Goal: Information Seeking & Learning: Check status

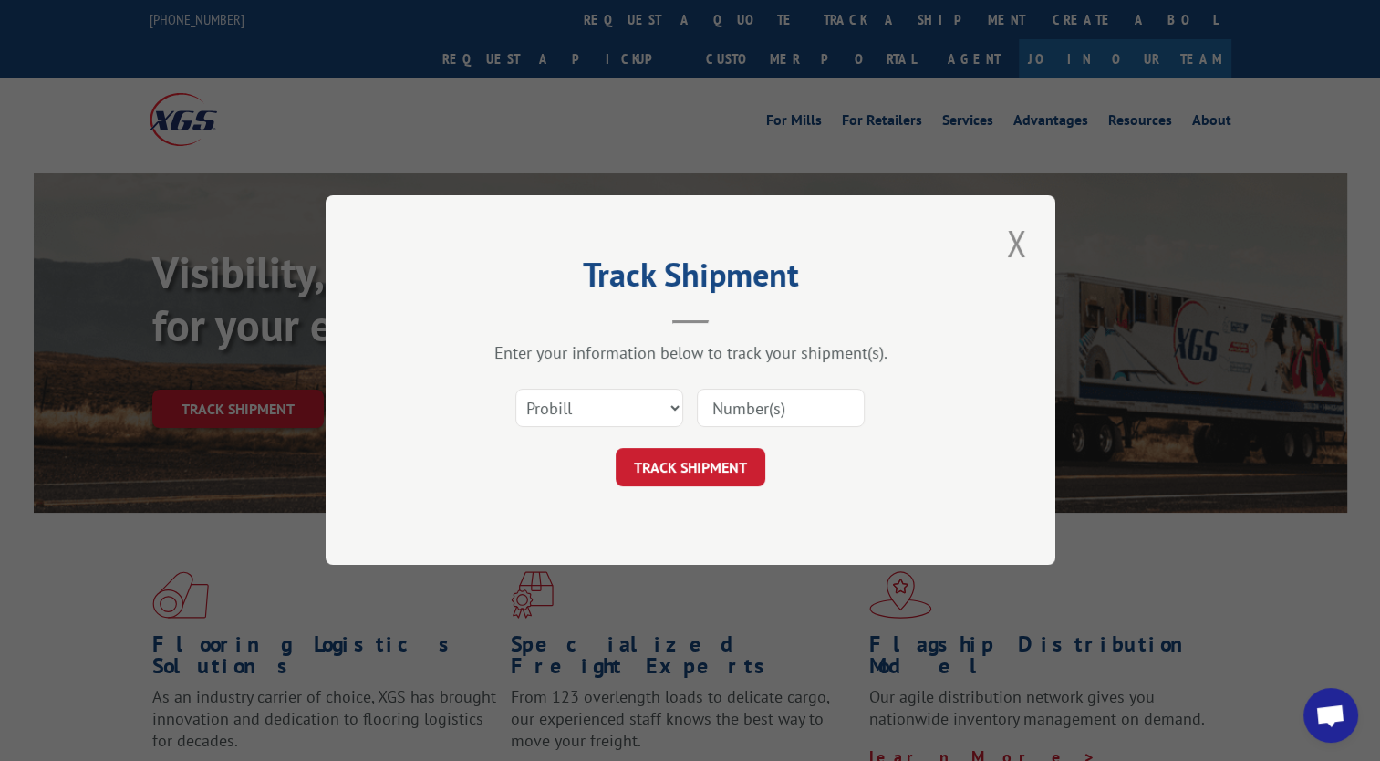
click at [638, 414] on select "Select category... Probill BOL PO" at bounding box center [599, 408] width 168 height 38
click at [515, 389] on select "Select category... Probill BOL PO" at bounding box center [599, 408] width 168 height 38
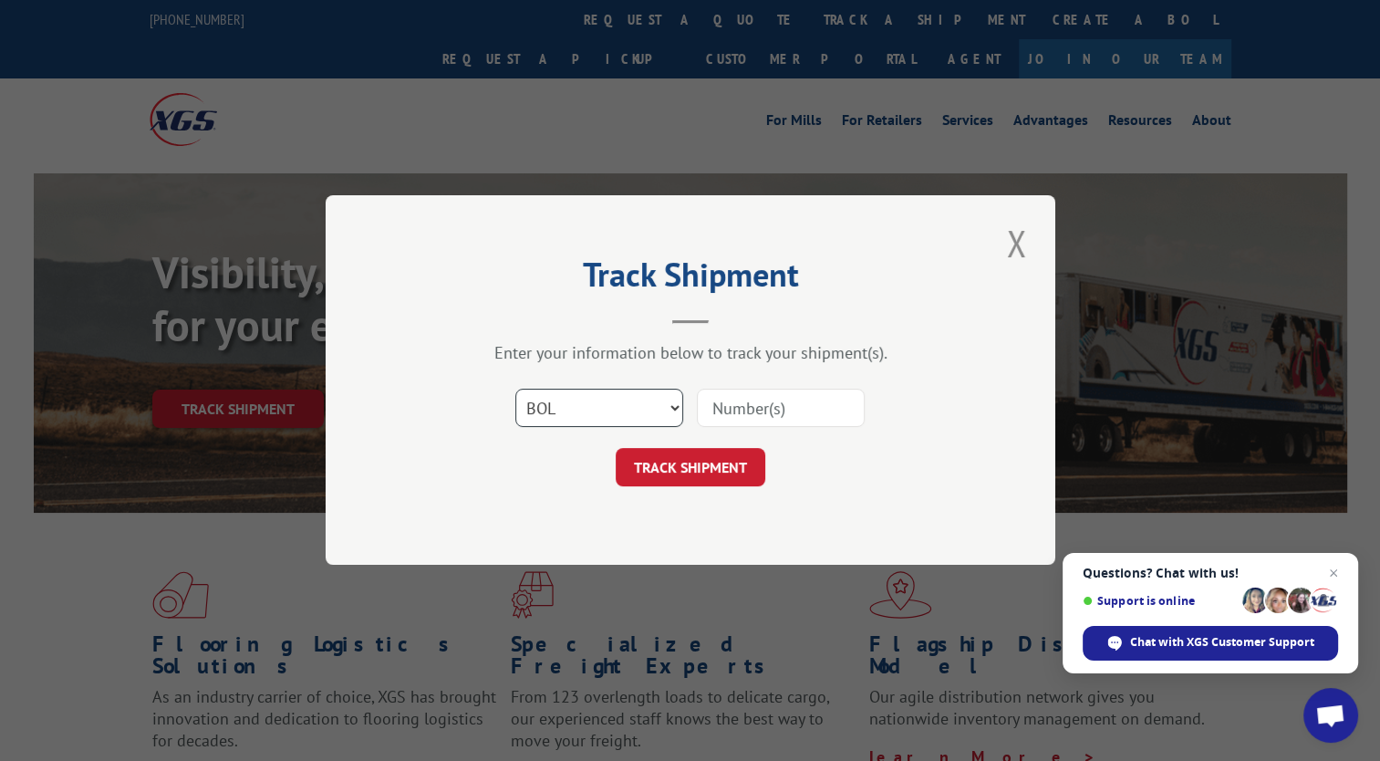
click at [653, 403] on select "Select category... Probill BOL PO" at bounding box center [599, 408] width 168 height 38
select select "po"
click at [515, 389] on select "Select category... Probill BOL PO" at bounding box center [599, 408] width 168 height 38
click at [769, 409] on input at bounding box center [781, 408] width 168 height 38
paste input "254185"
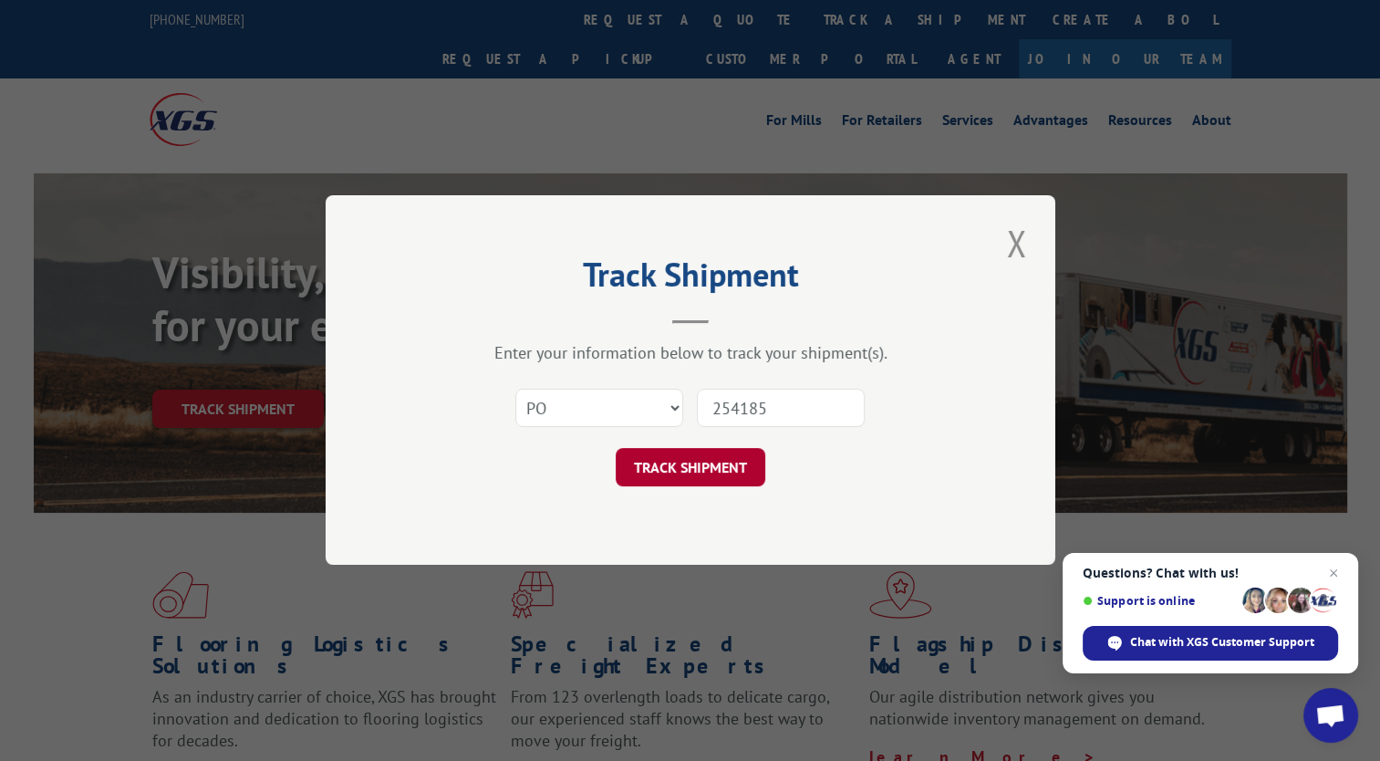
type input "254185"
click at [696, 465] on button "TRACK SHIPMENT" at bounding box center [691, 468] width 150 height 38
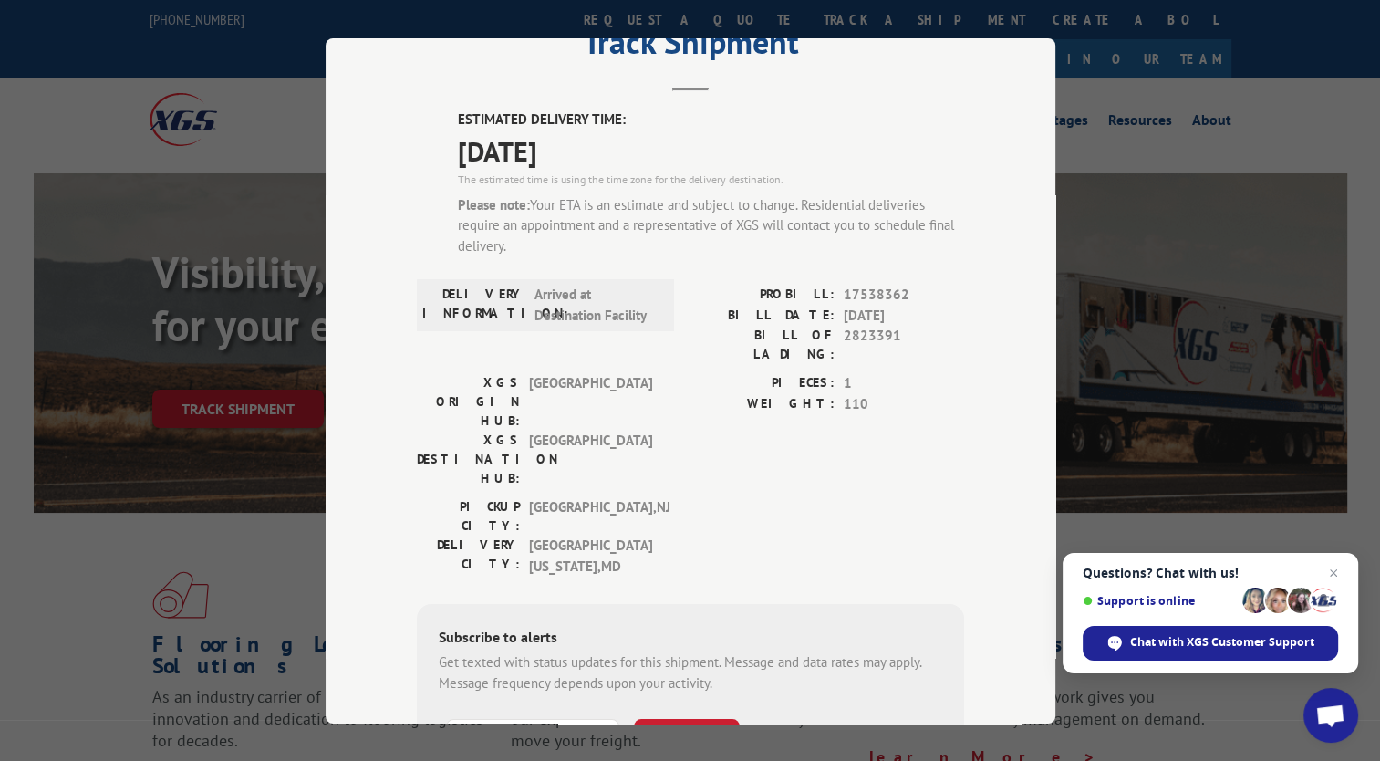
scroll to position [77, 0]
drag, startPoint x: 598, startPoint y: 151, endPoint x: 418, endPoint y: 160, distance: 180.7
click at [418, 160] on div "ESTIMATED DELIVERY TIME: [DATE] The estimated time is using the time zone for t…" at bounding box center [690, 480] width 547 height 742
copy span "[DATE]"
click at [620, 158] on span "[DATE]" at bounding box center [711, 149] width 506 height 41
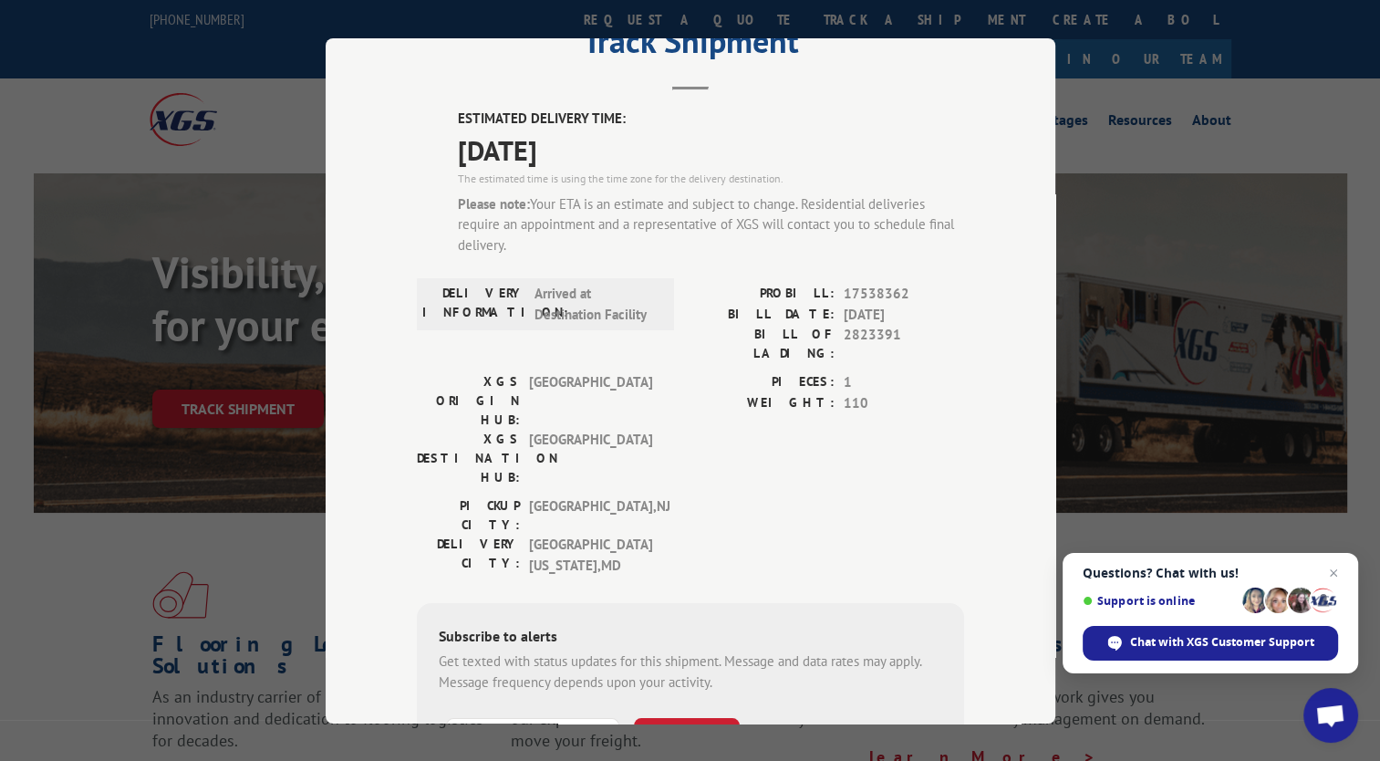
drag, startPoint x: 602, startPoint y: 154, endPoint x: 448, endPoint y: 152, distance: 154.1
click at [448, 152] on div "ESTIMATED DELIVERY TIME: [DATE] The estimated time is using the time zone for t…" at bounding box center [690, 480] width 547 height 742
copy span "[DATE]"
click at [887, 292] on span "17538362" at bounding box center [904, 294] width 120 height 21
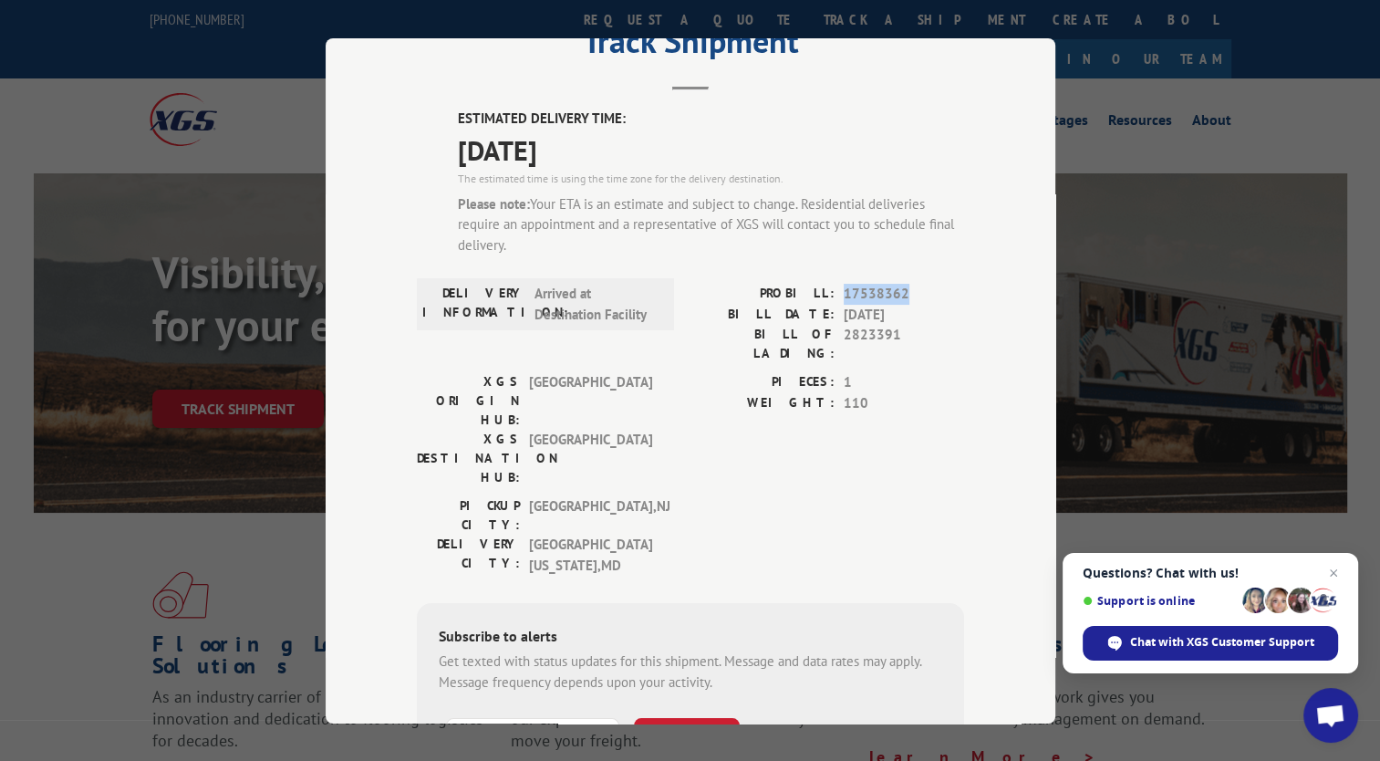
copy span "17538362"
drag, startPoint x: 637, startPoint y: 132, endPoint x: 567, endPoint y: 82, distance: 85.5
click at [616, 119] on div "ESTIMATED DELIVERY TIME: [DATE] The estimated time is using the time zone for t…" at bounding box center [711, 189] width 506 height 161
